Goal: Information Seeking & Learning: Check status

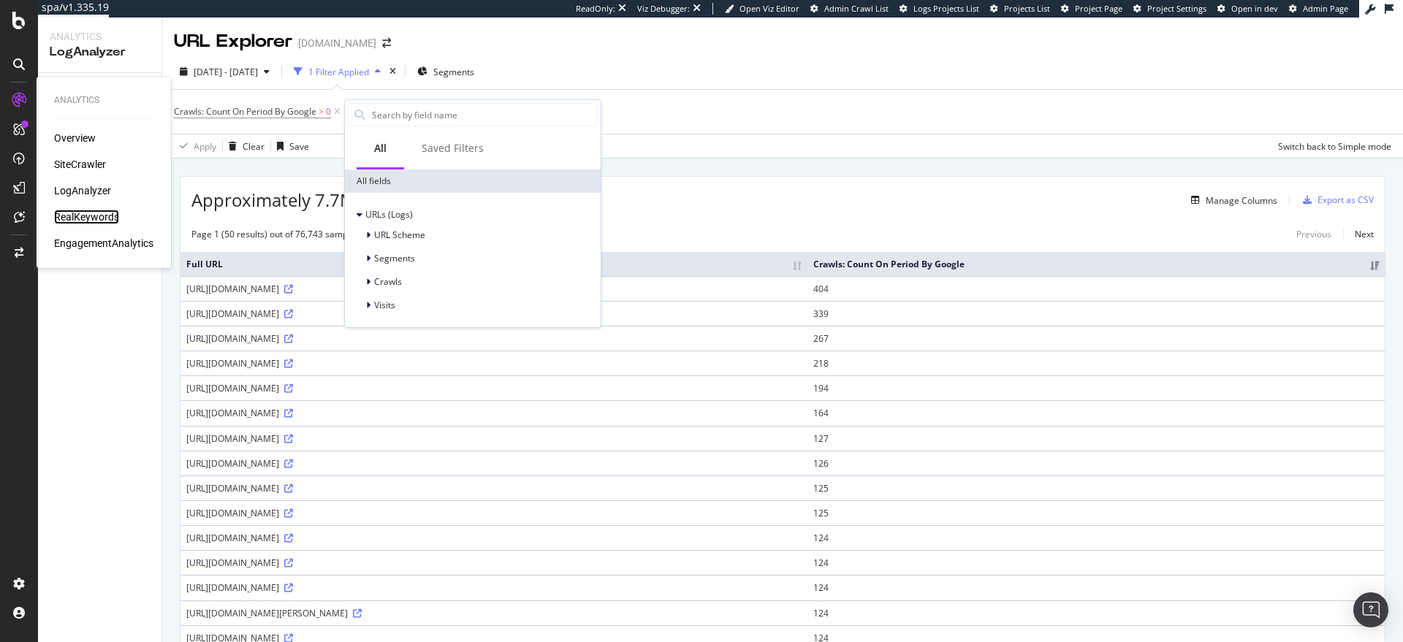
click at [94, 214] on div "RealKeywords" at bounding box center [86, 217] width 65 height 15
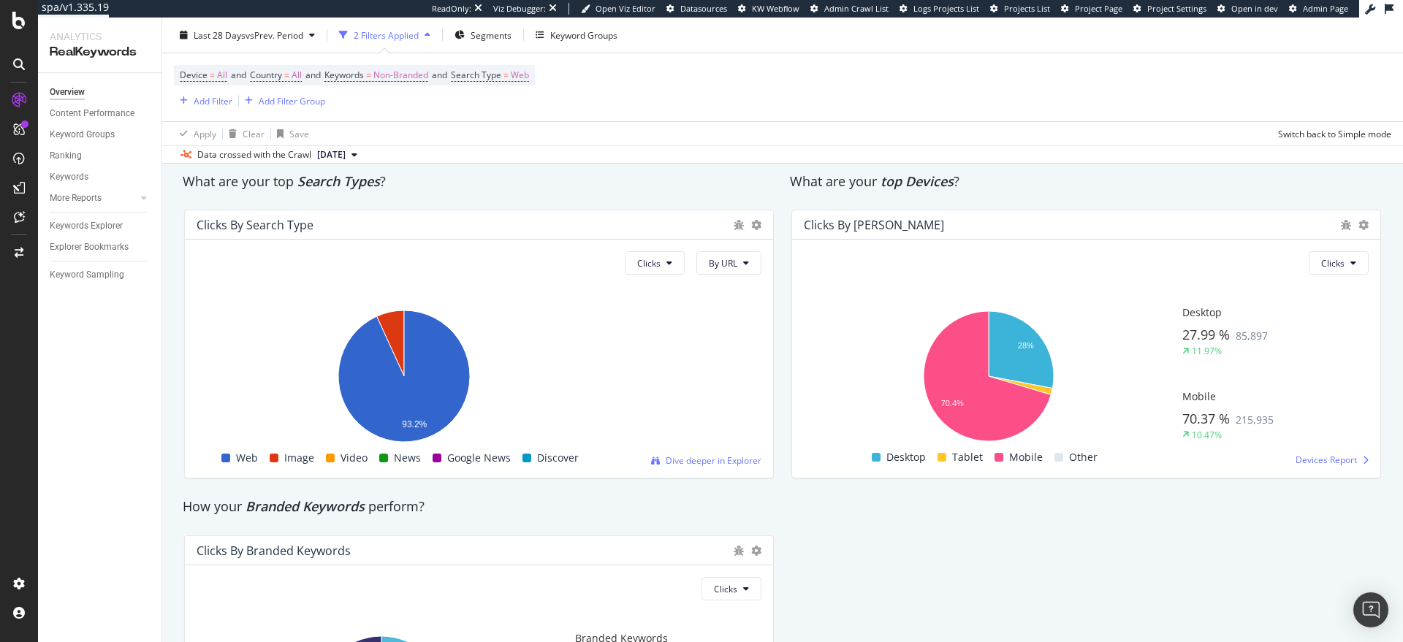
scroll to position [2571, 0]
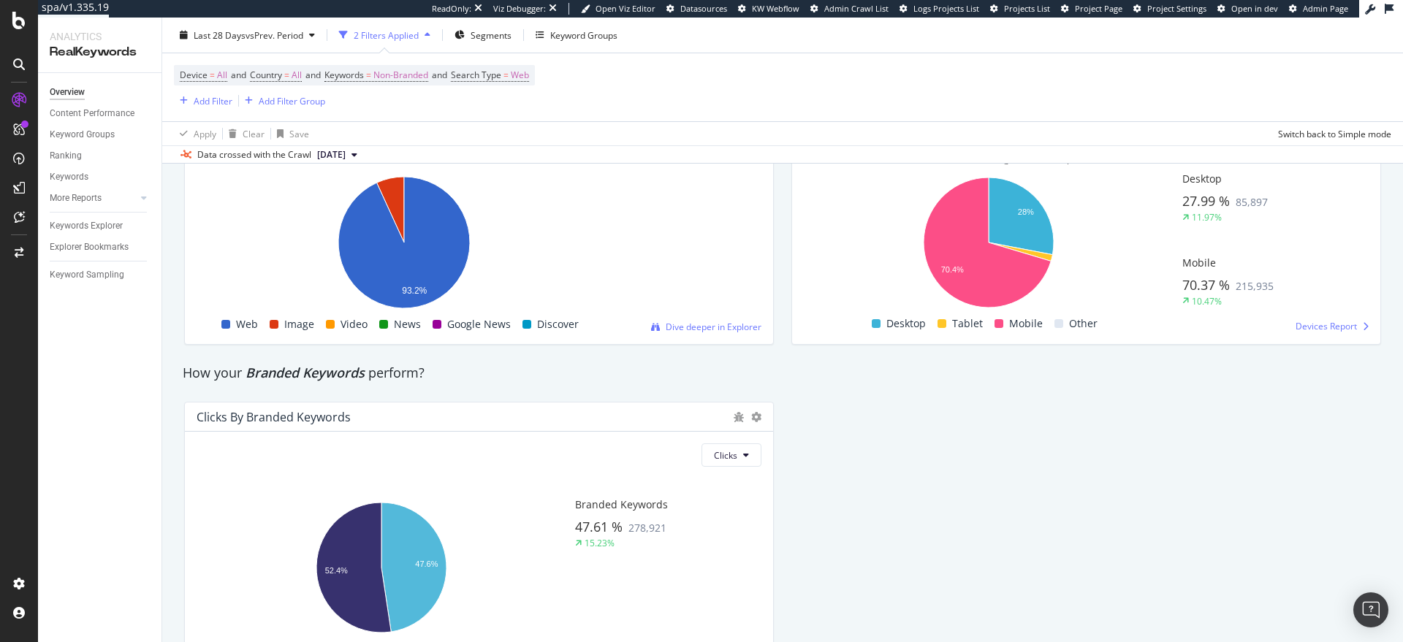
click at [937, 324] on span at bounding box center [941, 323] width 9 height 9
click at [955, 321] on span "Tablet" at bounding box center [967, 324] width 31 height 18
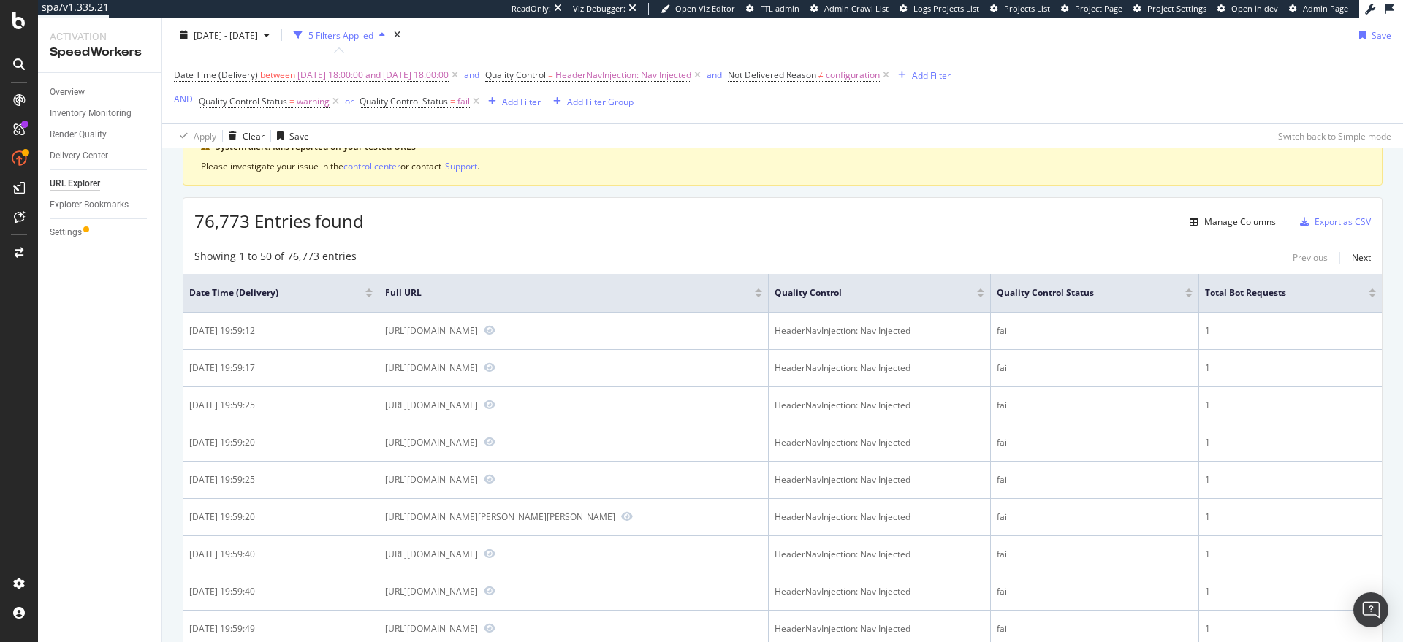
scroll to position [148, 0]
